Goal: Task Accomplishment & Management: Manage account settings

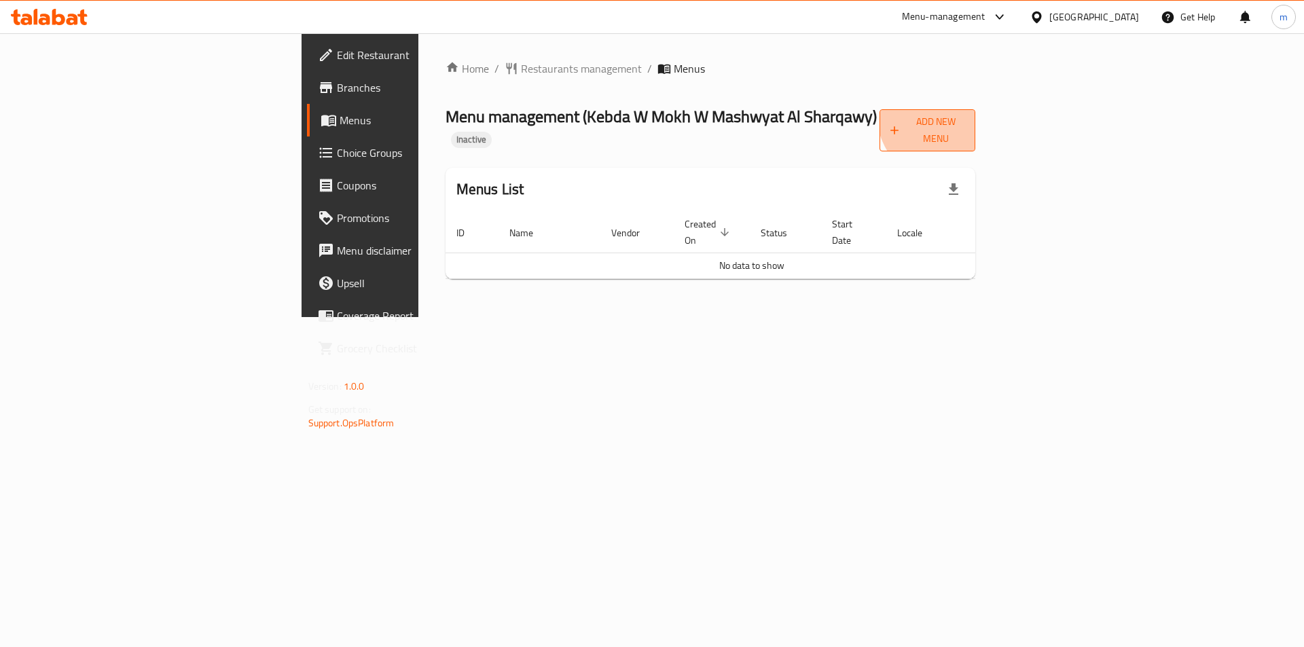
click at [965, 113] on span "Add New Menu" at bounding box center [928, 130] width 74 height 34
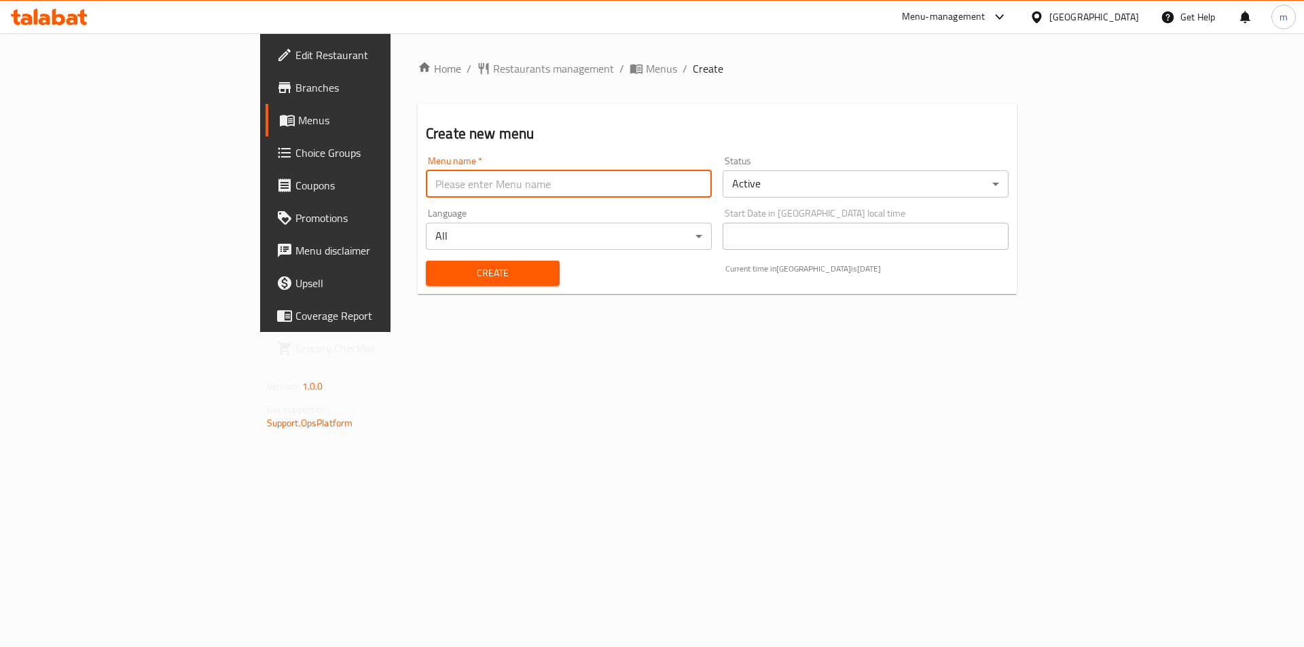
click at [586, 195] on input "text" at bounding box center [569, 183] width 286 height 27
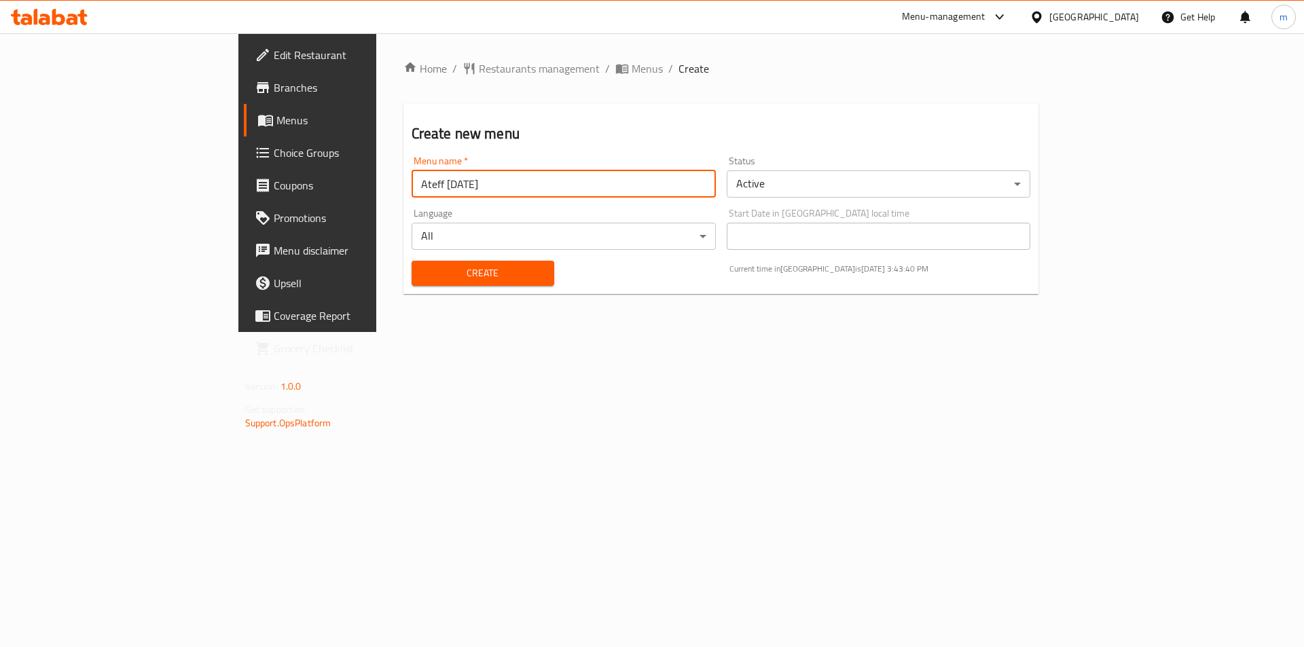
drag, startPoint x: 295, startPoint y: 177, endPoint x: 289, endPoint y: 179, distance: 6.9
click at [412, 179] on input "Ateff [DATE]" at bounding box center [564, 183] width 304 height 27
type input "Ateff [DATE]"
click at [425, 332] on div "Home / Restaurants management / Menus / Create Create new menu Menu name   * At…" at bounding box center [721, 182] width 690 height 299
click at [412, 259] on div "Create" at bounding box center [482, 273] width 159 height 41
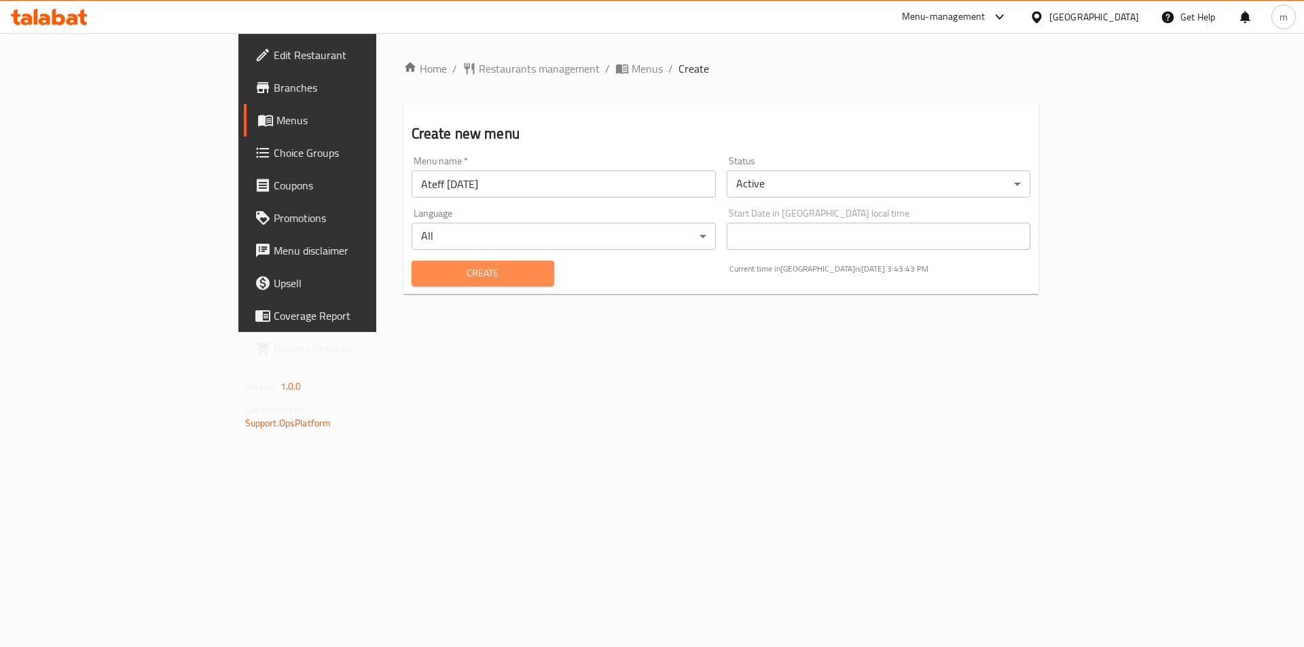
click at [415, 261] on button "Create" at bounding box center [483, 273] width 143 height 25
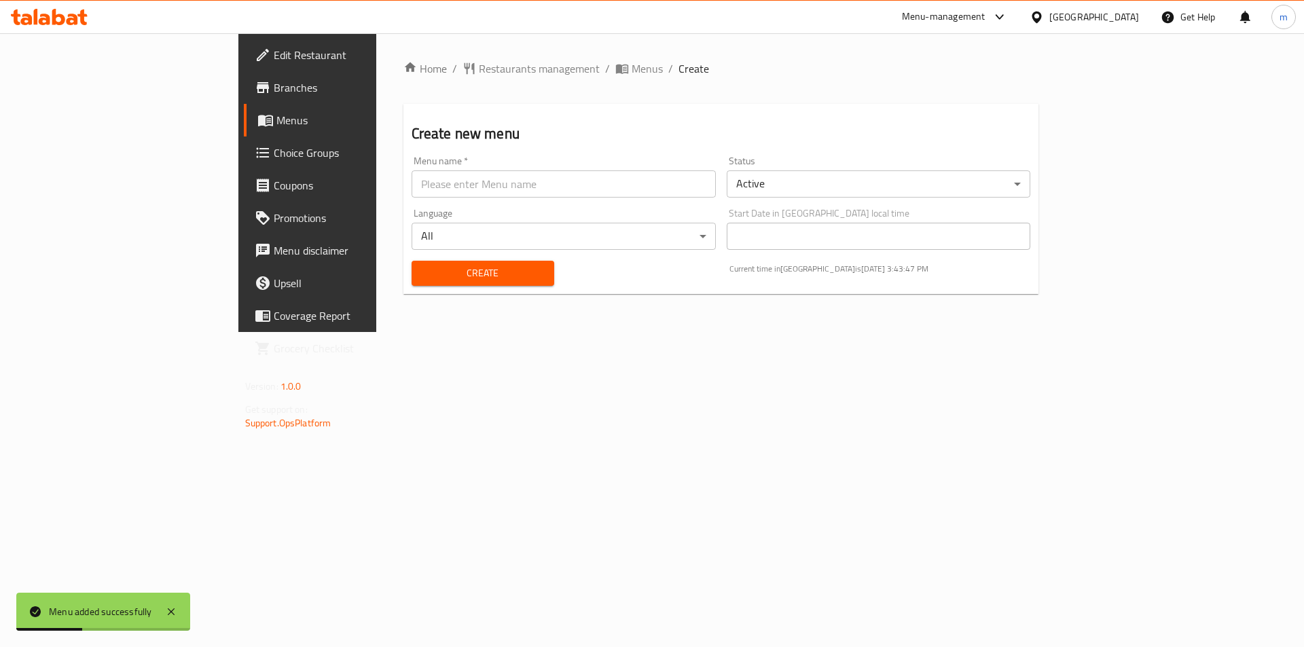
click at [531, 332] on div "Home / Restaurants management / Menus / Create Create new menu Menu name   * Me…" at bounding box center [721, 182] width 690 height 299
click at [276, 116] on span "Menus" at bounding box center [360, 120] width 169 height 16
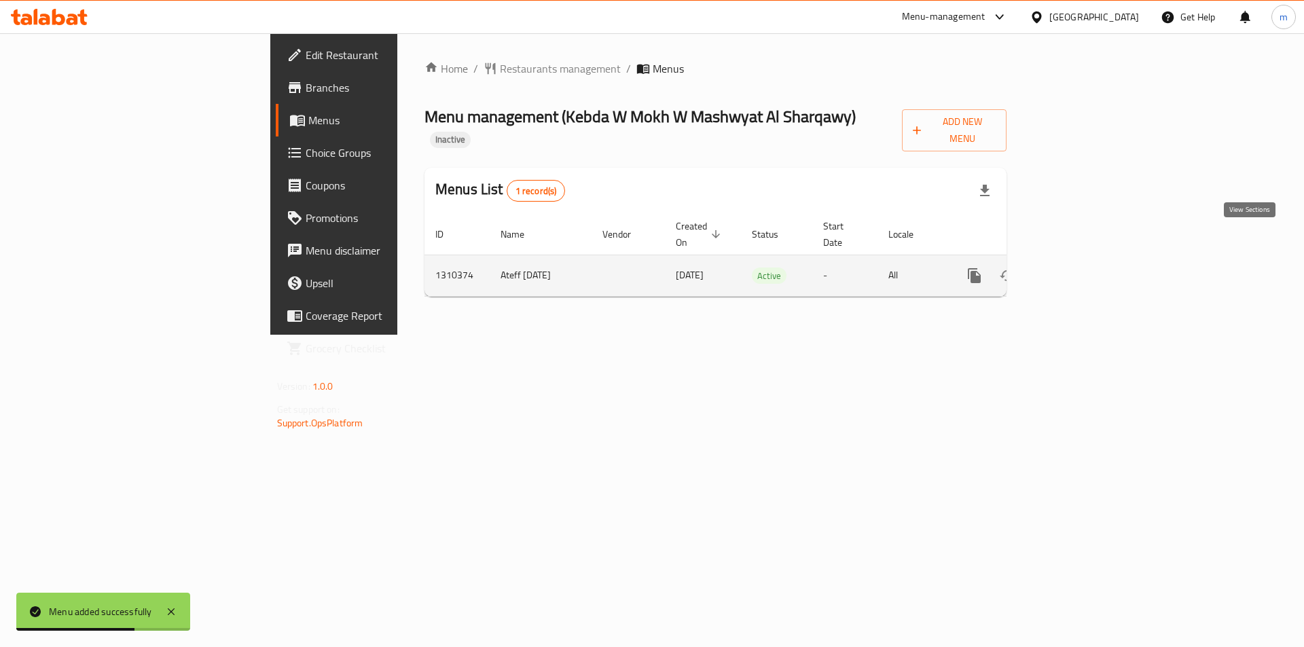
click at [1089, 259] on link "enhanced table" at bounding box center [1072, 275] width 33 height 33
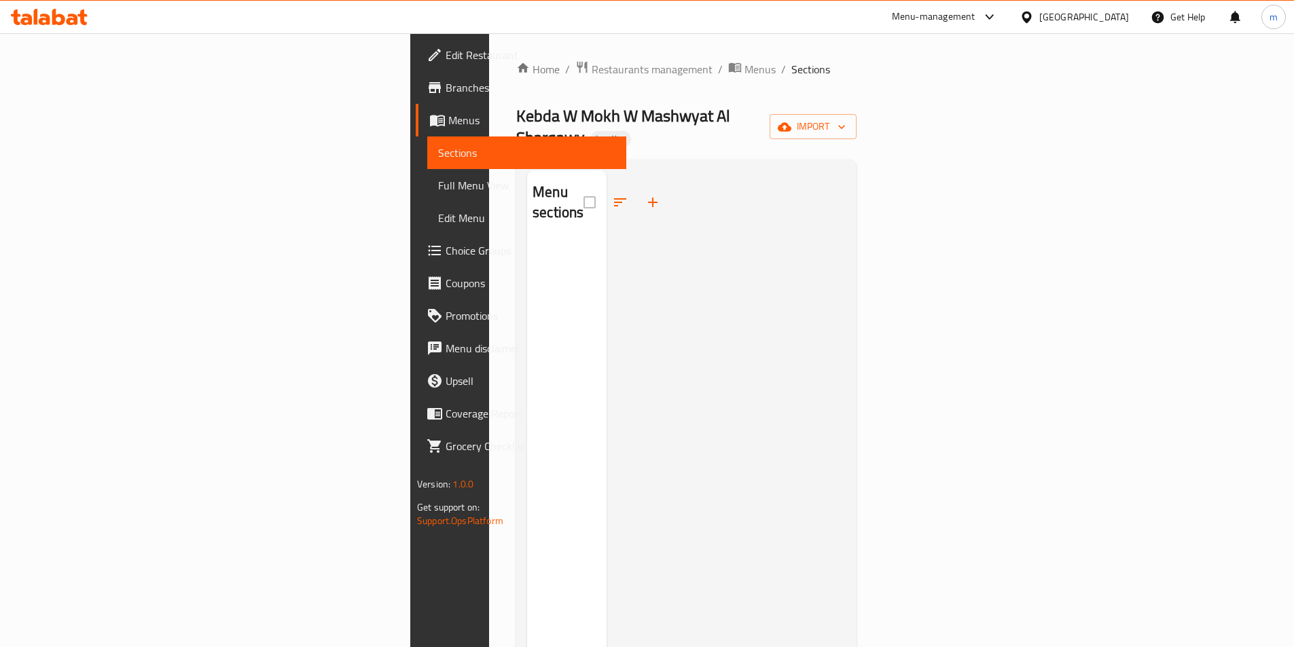
click at [607, 306] on div at bounding box center [726, 493] width 239 height 647
click at [846, 130] on div "Kebda W Mokh W Mashwyat Al Sharqawy Inactive import" at bounding box center [686, 126] width 340 height 43
click at [884, 59] on div "Home / Restaurants management / Menus / Sections Kebda W [GEOGRAPHIC_DATA] W Ma…" at bounding box center [686, 444] width 395 height 823
